Goal: Task Accomplishment & Management: Manage account settings

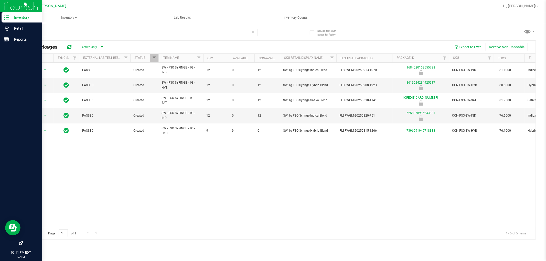
click at [5, 19] on icon at bounding box center [6, 17] width 5 height 5
click at [14, 14] on div "Inventory" at bounding box center [22, 17] width 40 height 10
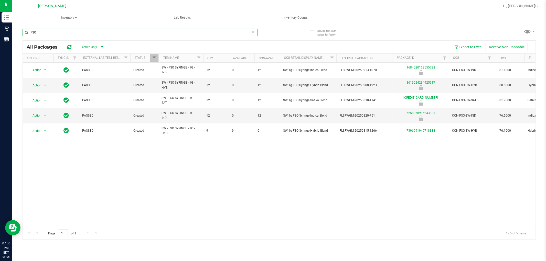
click at [63, 30] on input "FSO" at bounding box center [140, 33] width 235 height 8
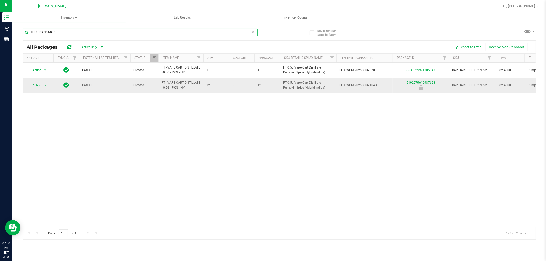
type input "JUL25PKN01-0730"
click at [40, 83] on span "Action" at bounding box center [35, 85] width 14 height 7
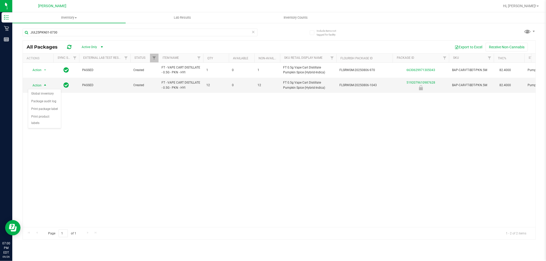
click at [132, 142] on div "Action Action Global inventory Package audit log Print package label Print prod…" at bounding box center [279, 145] width 512 height 165
click at [529, 5] on span "Hi, [PERSON_NAME]!" at bounding box center [519, 6] width 33 height 4
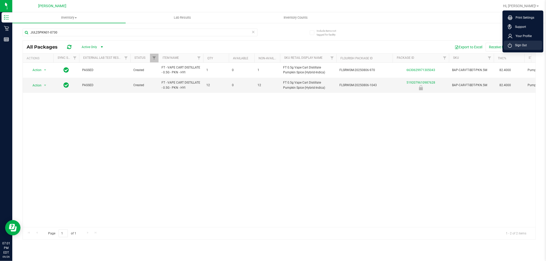
click at [520, 46] on span "Sign Out" at bounding box center [519, 45] width 15 height 5
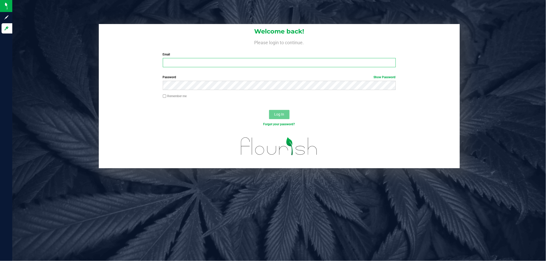
click at [279, 67] on input "Email" at bounding box center [279, 62] width 233 height 9
type input "[EMAIL_ADDRESS][DOMAIN_NAME]"
click at [269, 110] on button "Log In" at bounding box center [279, 114] width 20 height 9
